Goal: Transaction & Acquisition: Purchase product/service

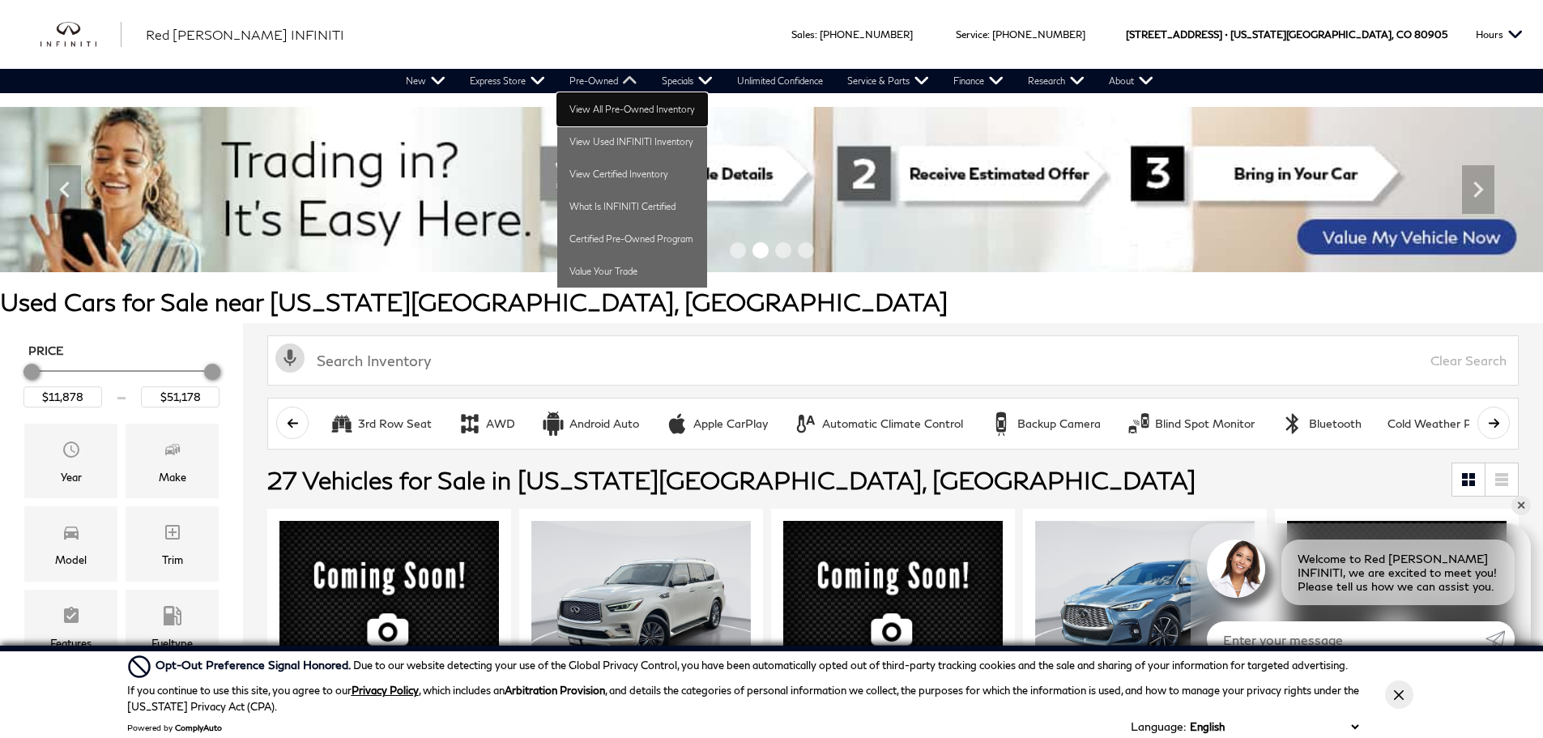
click at [608, 109] on link "View All Pre-Owned Inventory" at bounding box center [632, 109] width 150 height 32
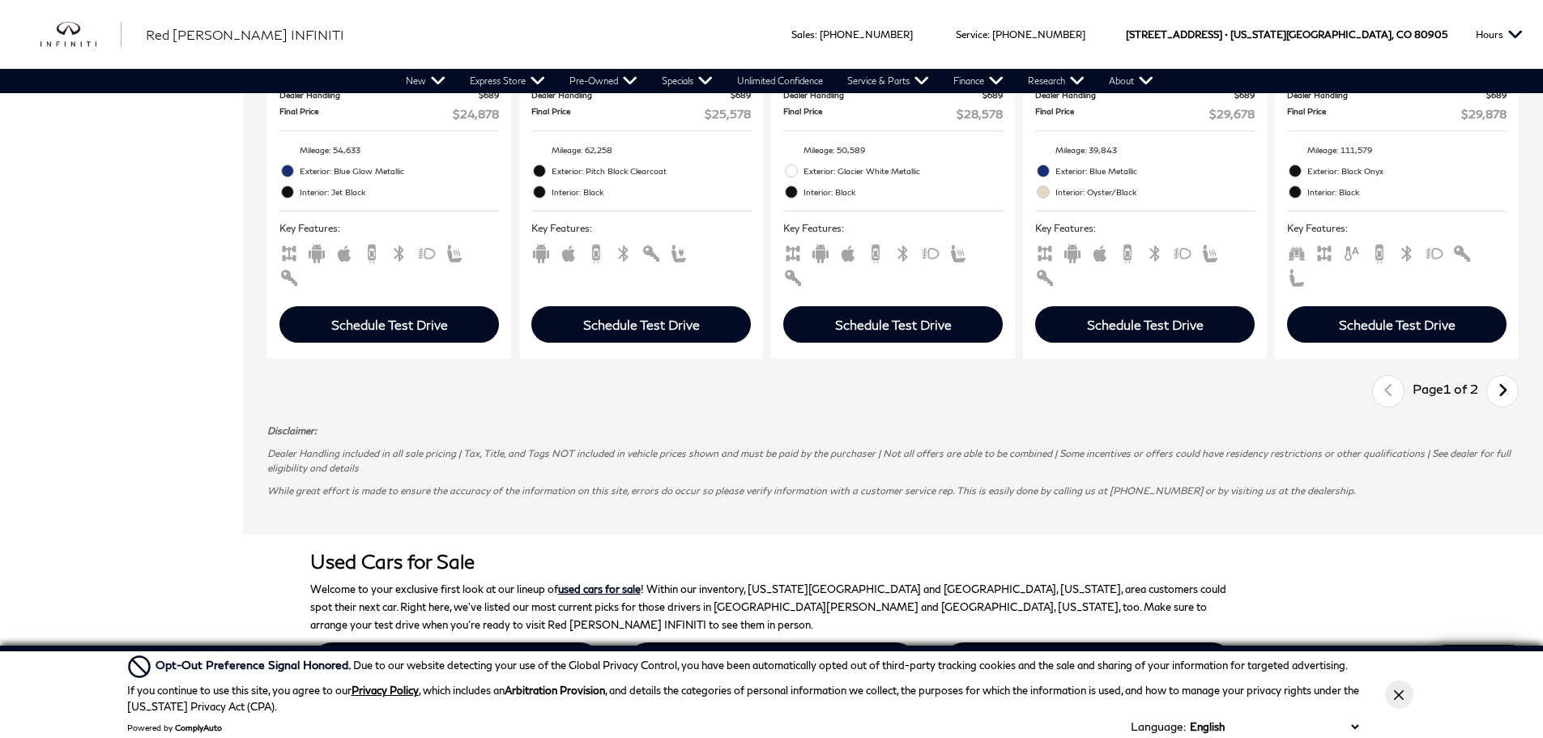
scroll to position [2430, 0]
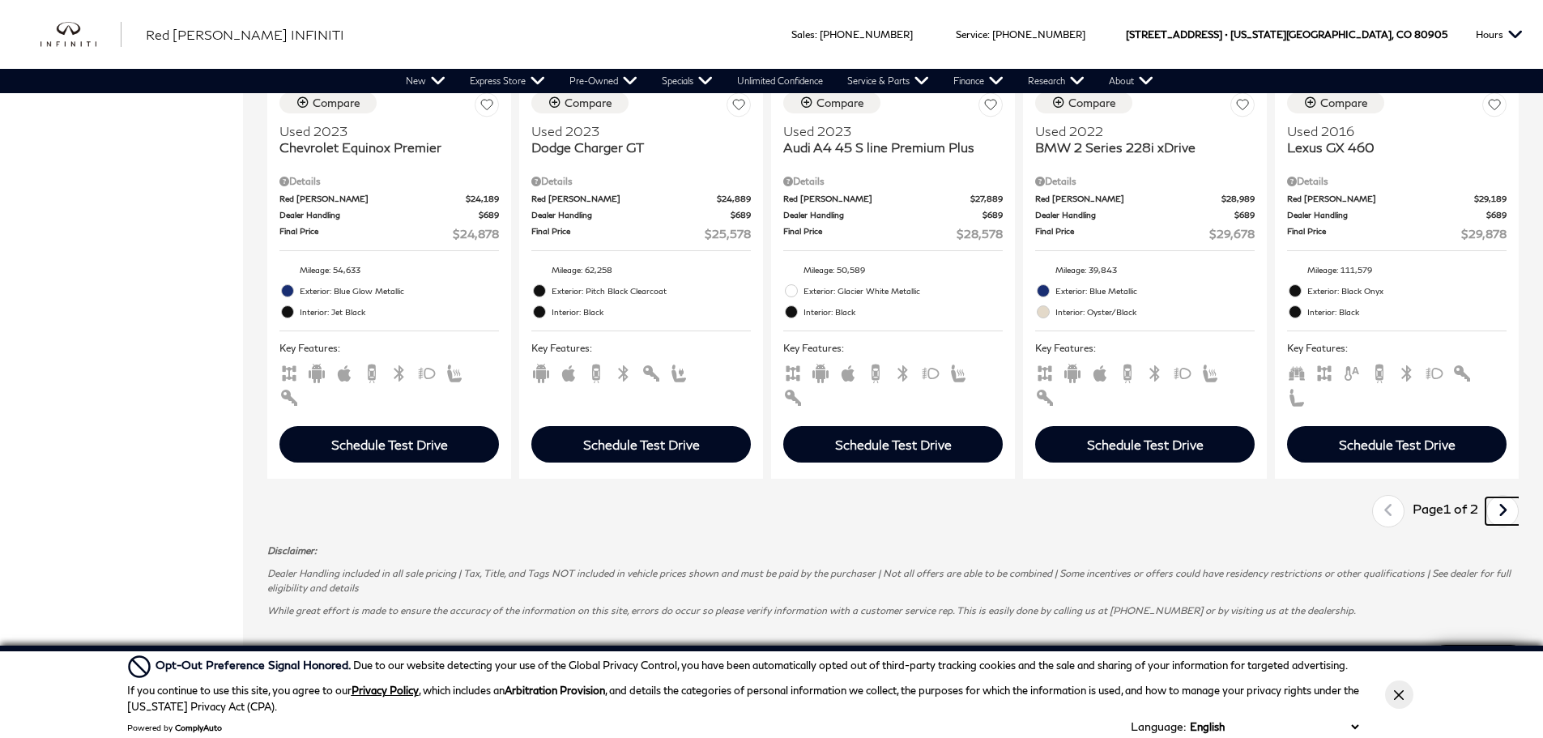
click at [1508, 497] on link "Next" at bounding box center [1502, 511] width 35 height 28
